Goal: Task Accomplishment & Management: Use online tool/utility

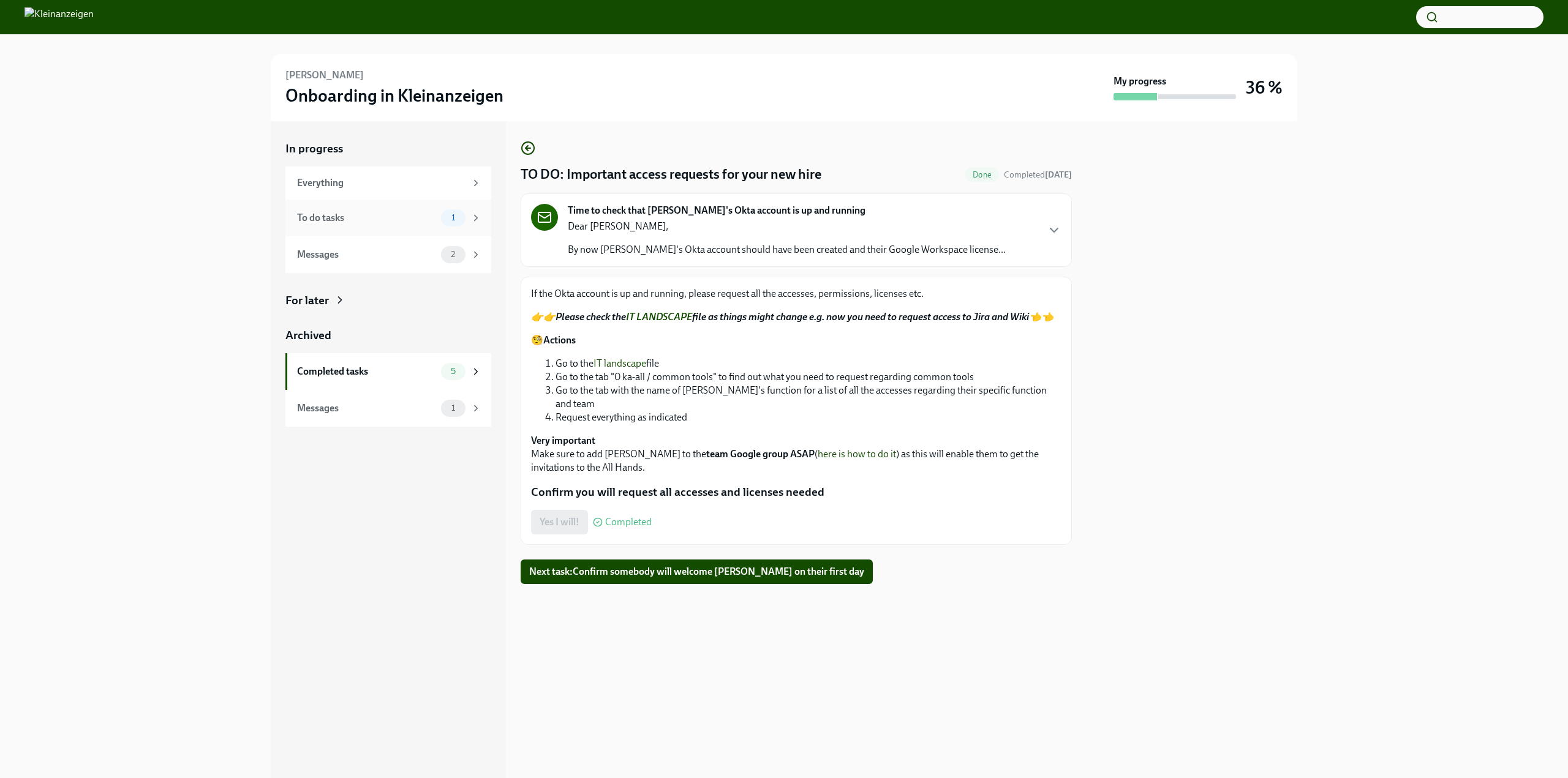
click at [357, 226] on div "To do tasks 1" at bounding box center [389, 217] width 184 height 17
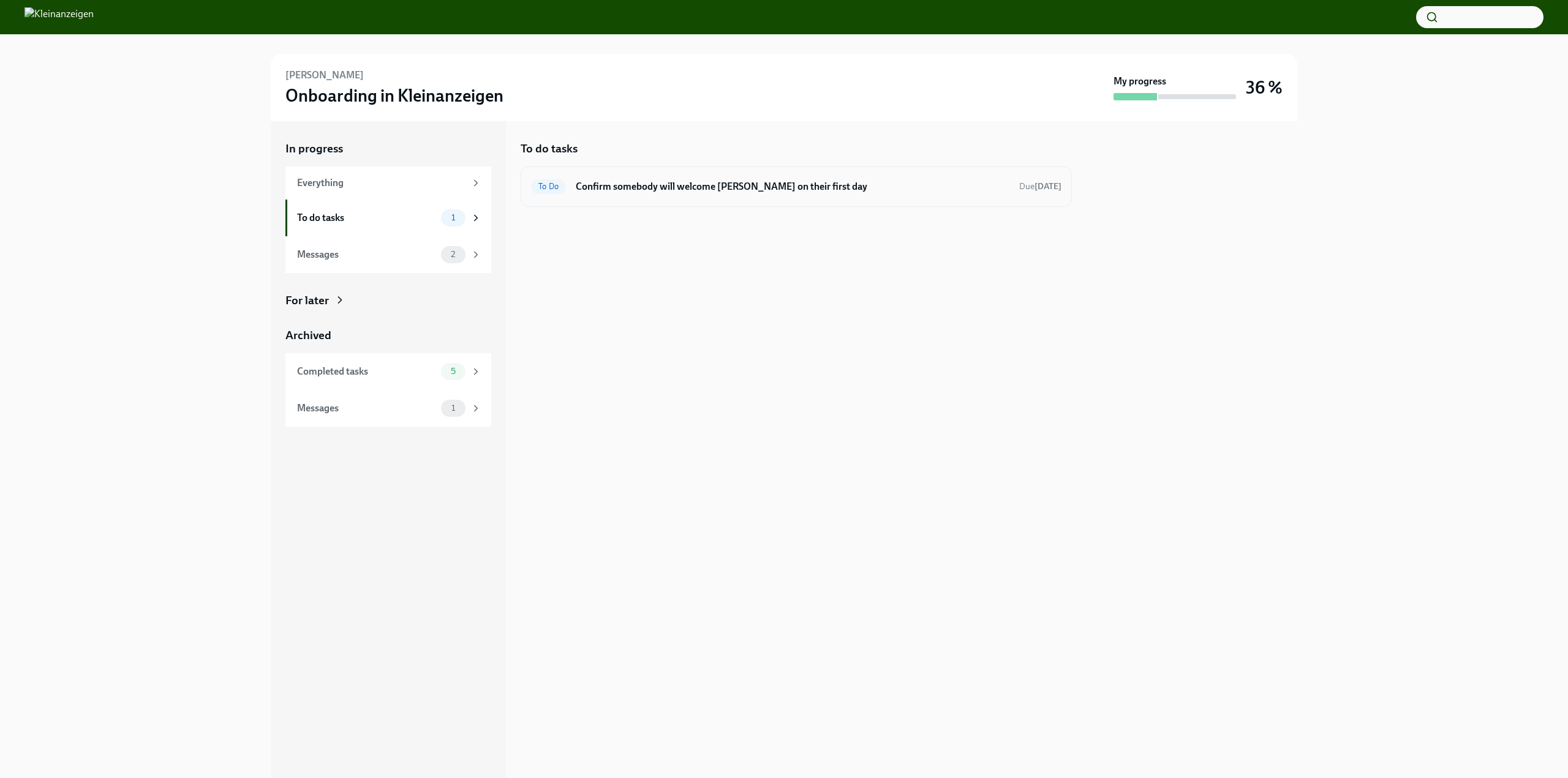
click at [671, 188] on h6 "Confirm somebody will welcome Osama on their first day" at bounding box center [792, 186] width 434 height 13
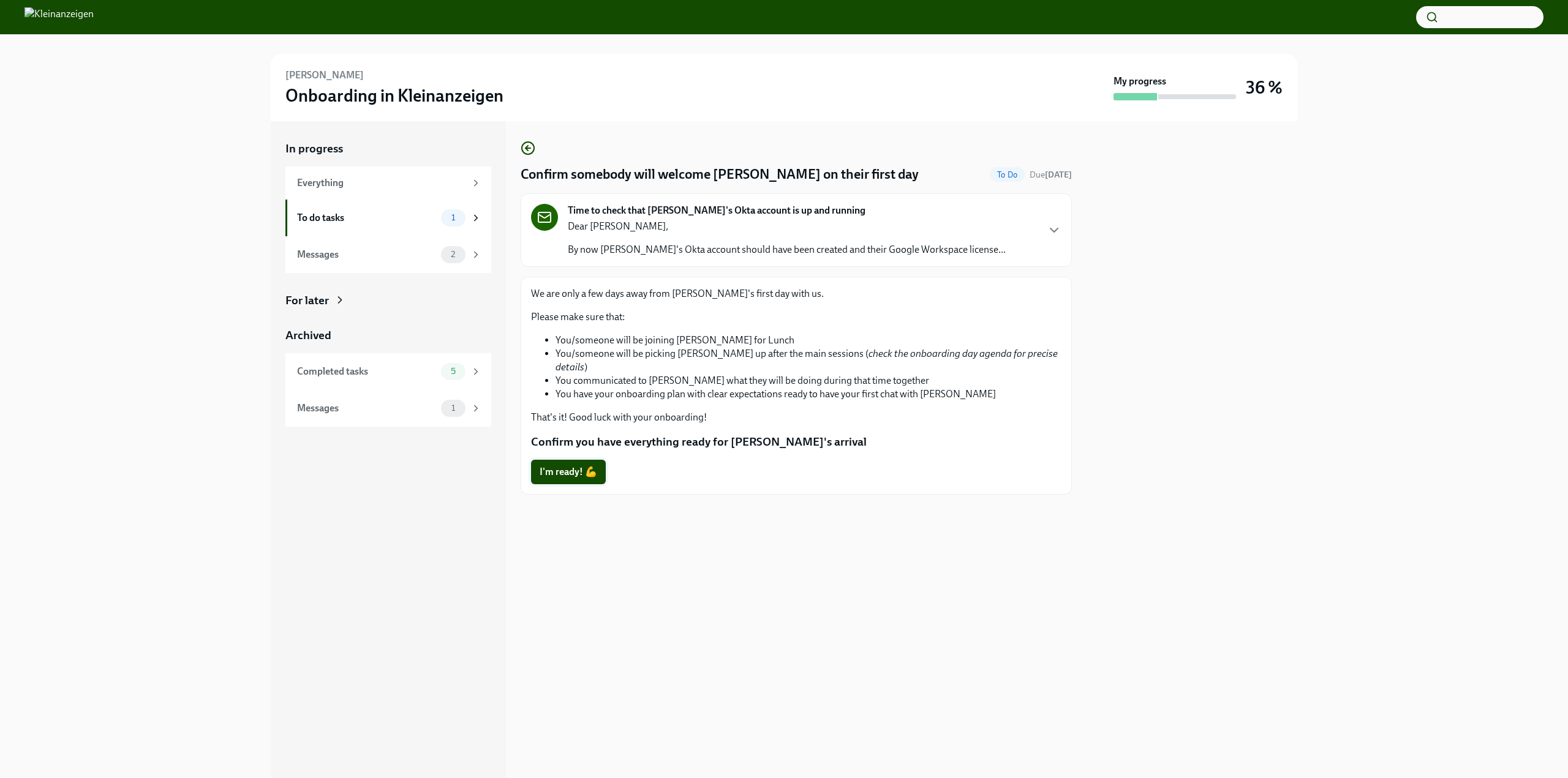
click at [565, 460] on button "I'm ready! 💪" at bounding box center [569, 472] width 75 height 25
